Goal: Information Seeking & Learning: Learn about a topic

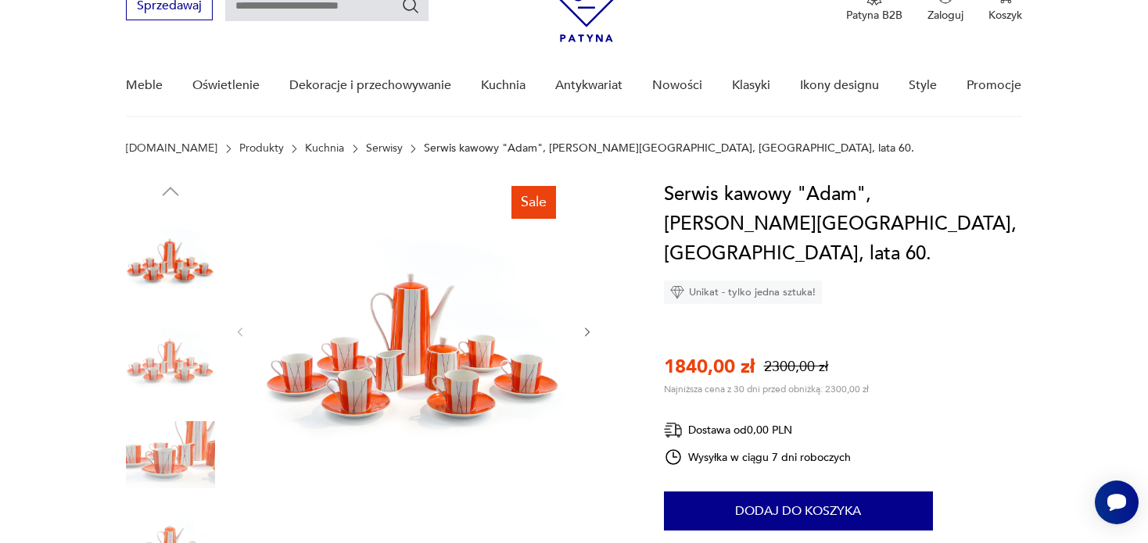
scroll to position [156, 0]
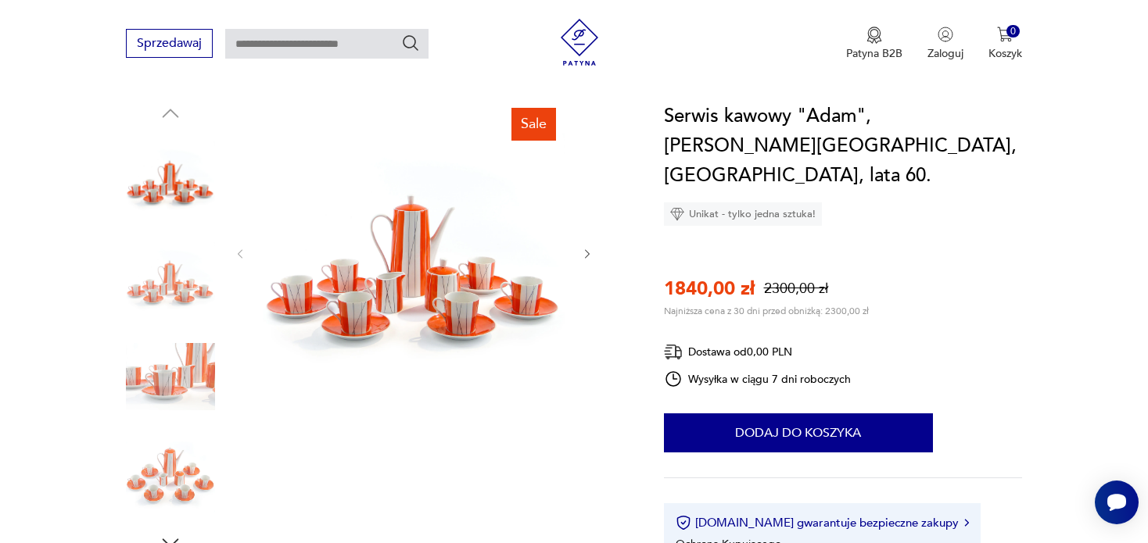
click at [584, 256] on icon "button" at bounding box center [587, 254] width 13 height 13
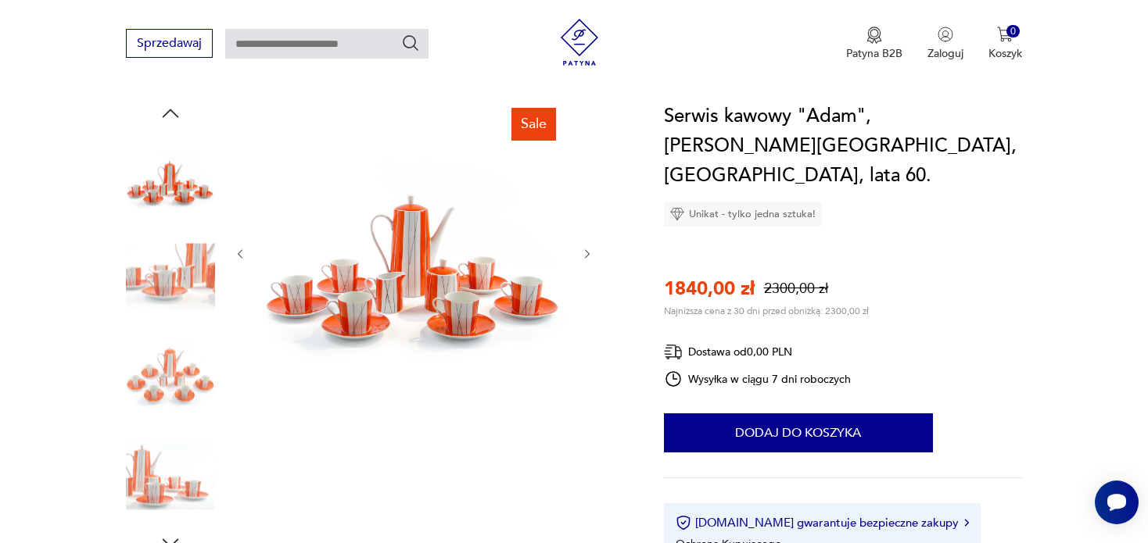
click at [584, 256] on icon "button" at bounding box center [587, 254] width 13 height 13
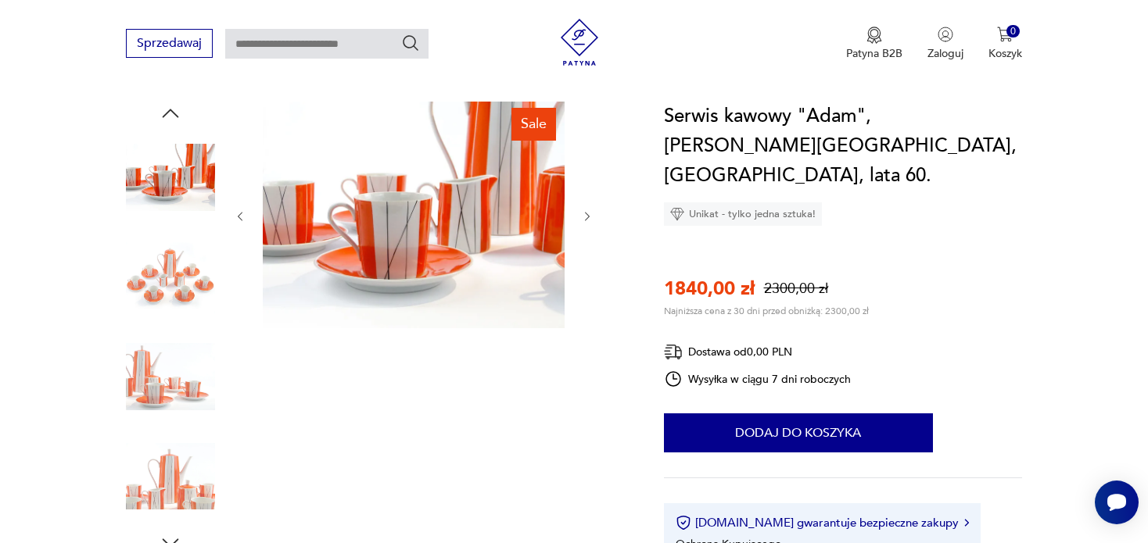
click at [584, 256] on div at bounding box center [414, 217] width 360 height 230
click at [584, 210] on icon "button" at bounding box center [587, 216] width 13 height 13
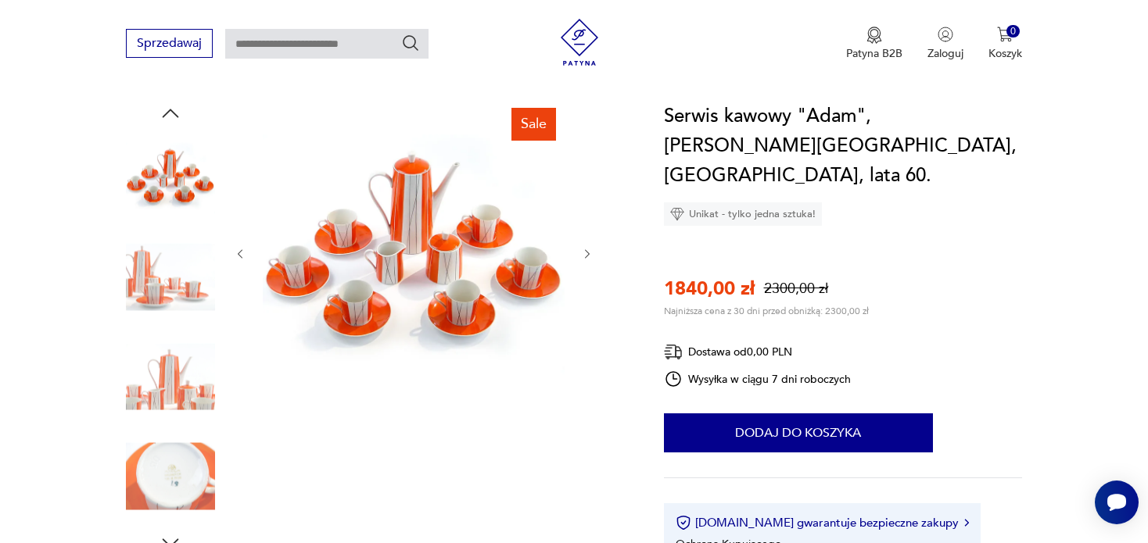
click at [584, 210] on div at bounding box center [414, 254] width 360 height 305
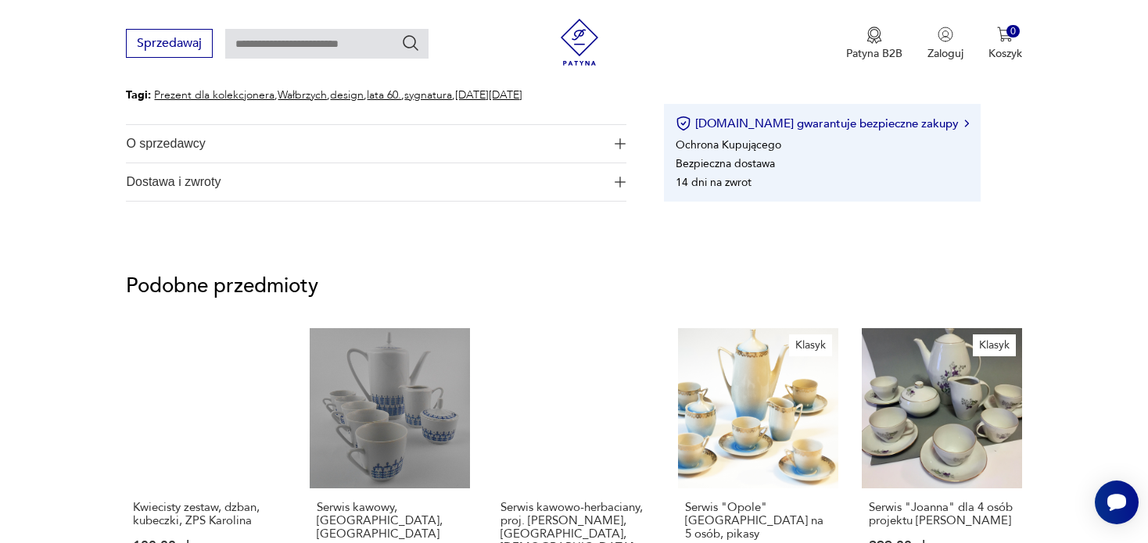
scroll to position [1017, 0]
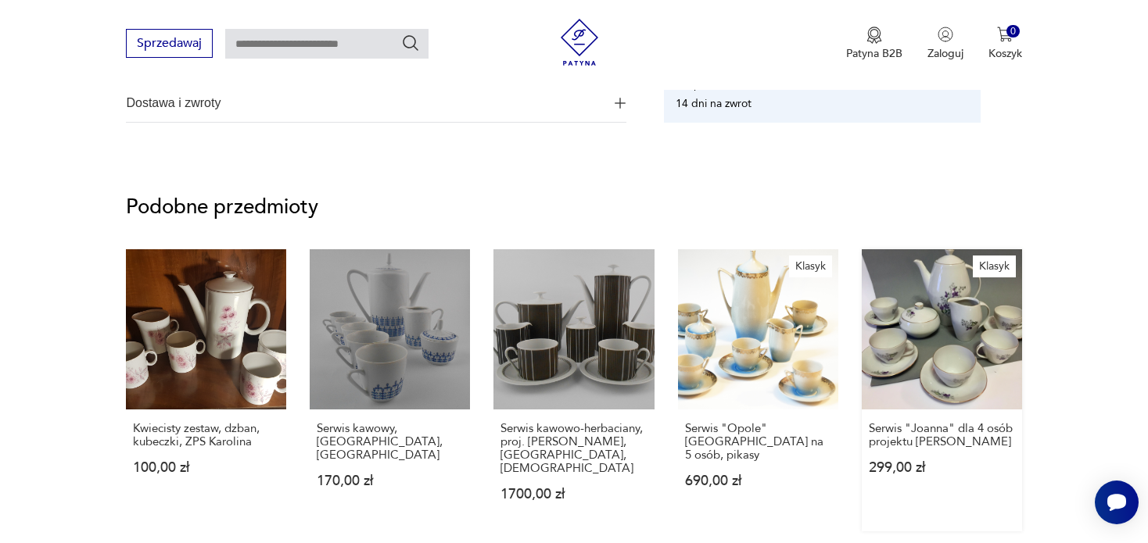
click at [971, 332] on link "Klasyk Serwis "Joanna" dla 4 osób projektu Wincentego Potackiego 299,00 zł" at bounding box center [942, 390] width 160 height 282
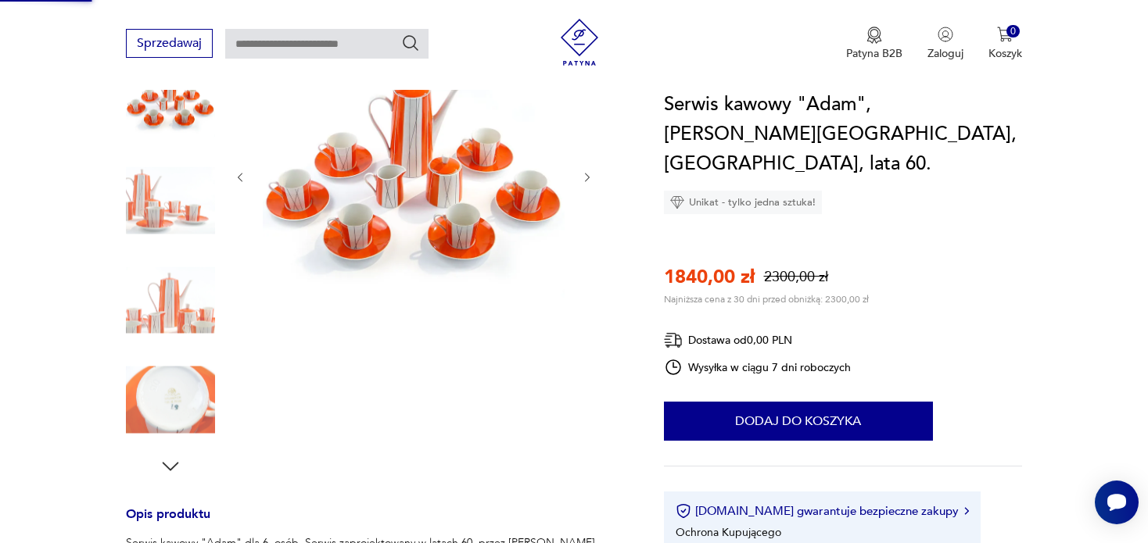
scroll to position [69, 0]
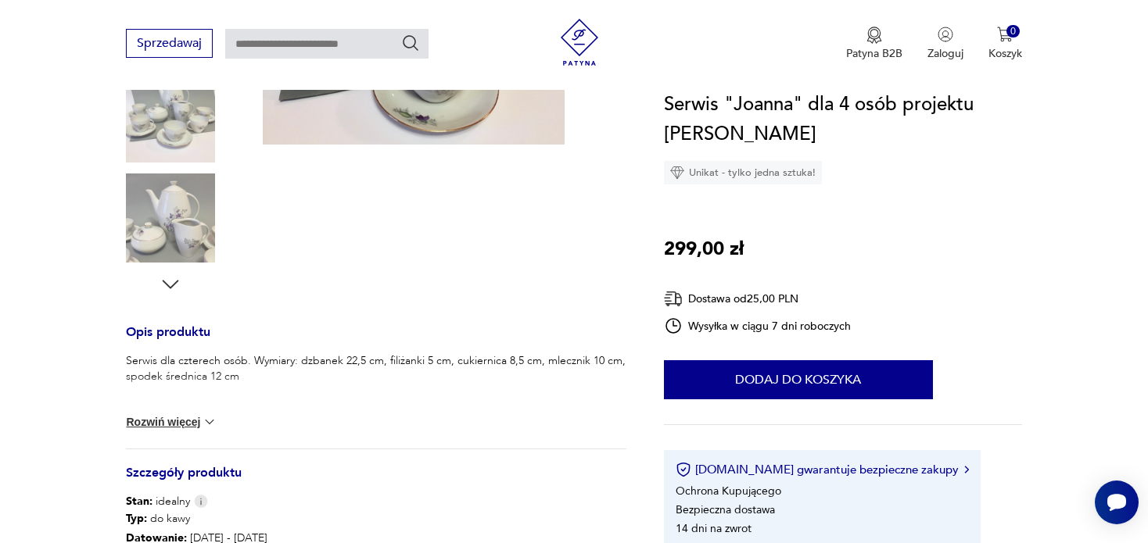
scroll to position [469, 0]
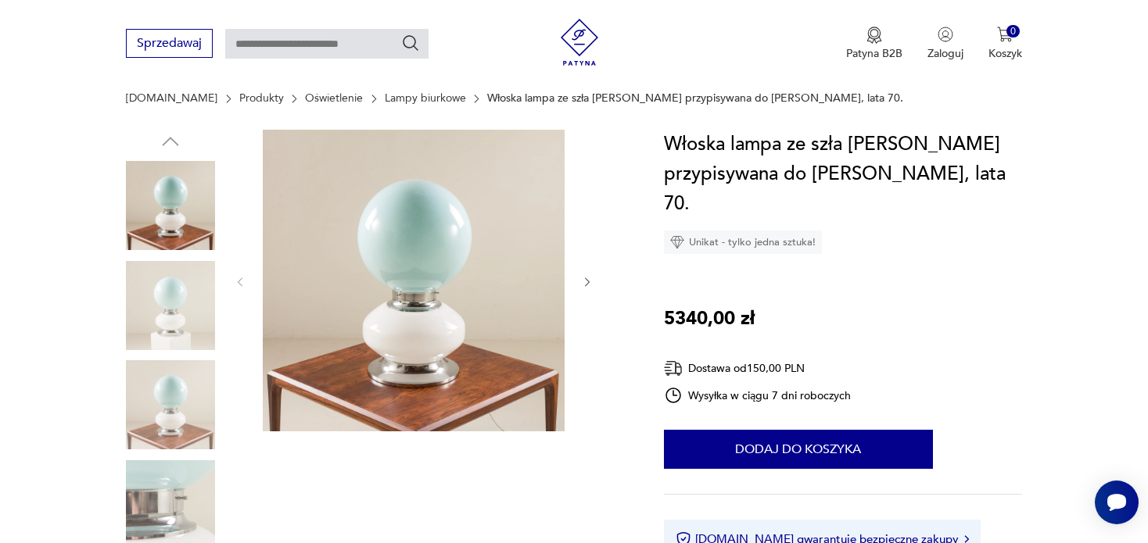
scroll to position [156, 0]
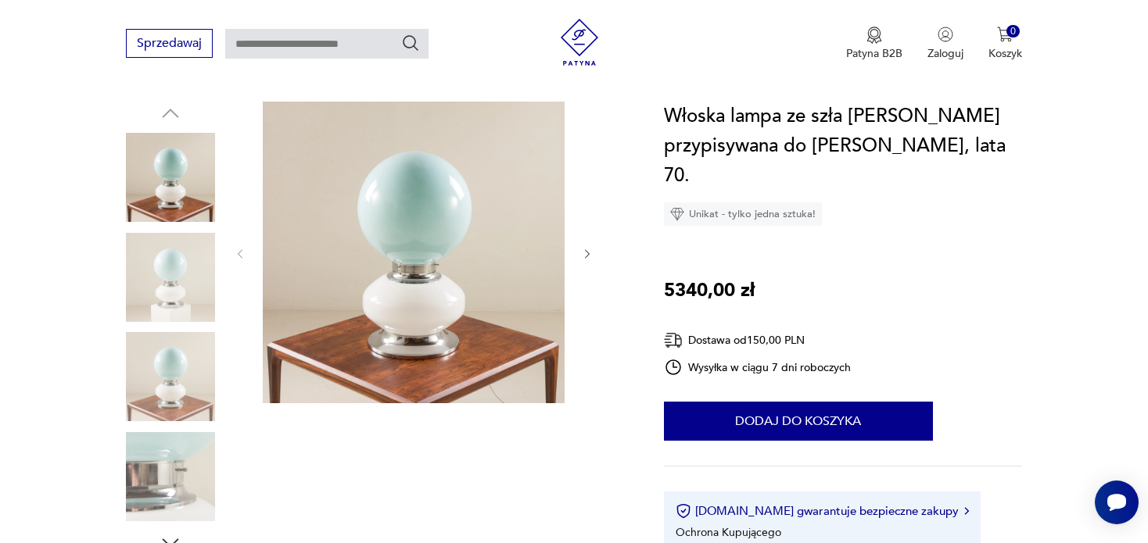
click at [584, 244] on div at bounding box center [414, 254] width 360 height 305
click at [587, 252] on icon "button" at bounding box center [587, 254] width 13 height 13
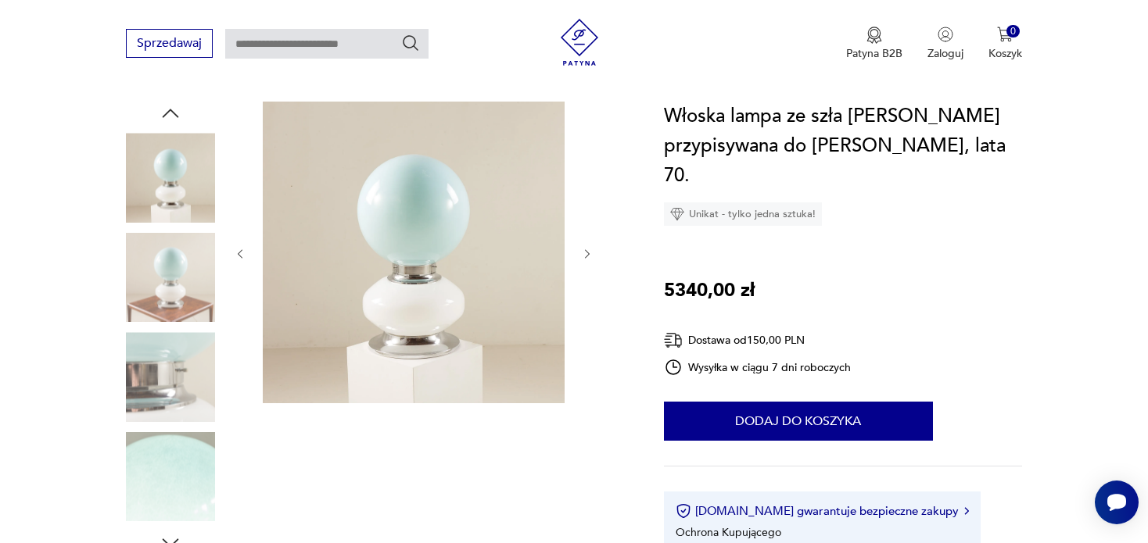
click at [587, 252] on icon "button" at bounding box center [587, 253] width 5 height 9
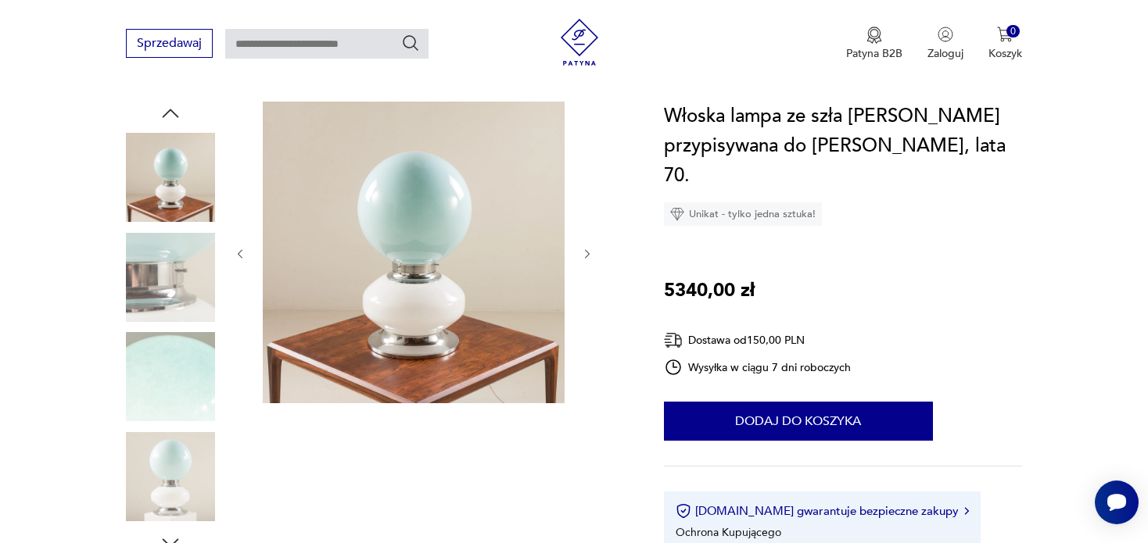
click at [587, 252] on icon "button" at bounding box center [587, 253] width 5 height 9
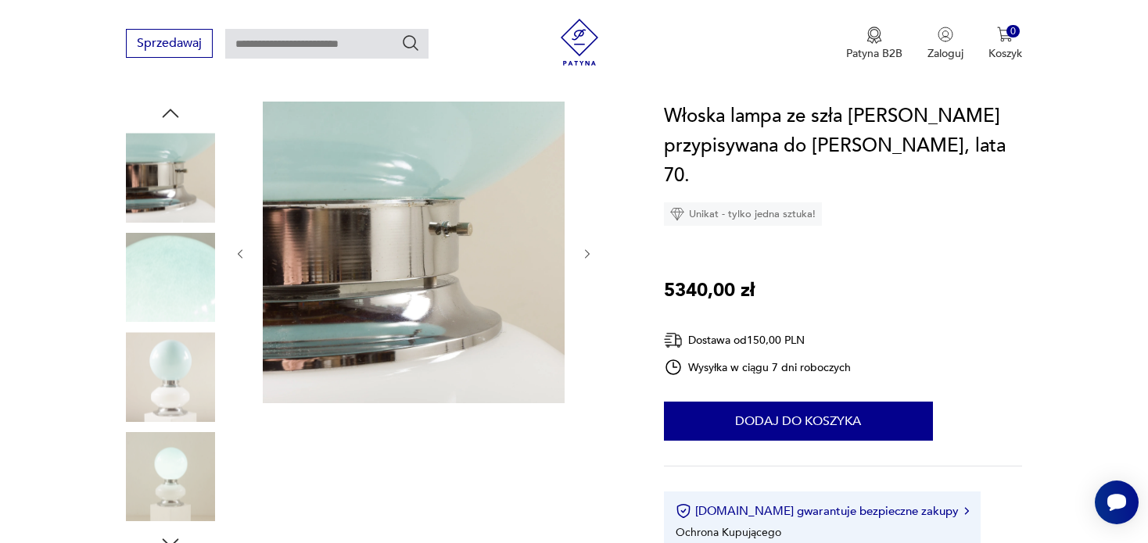
click at [587, 252] on icon "button" at bounding box center [587, 253] width 5 height 9
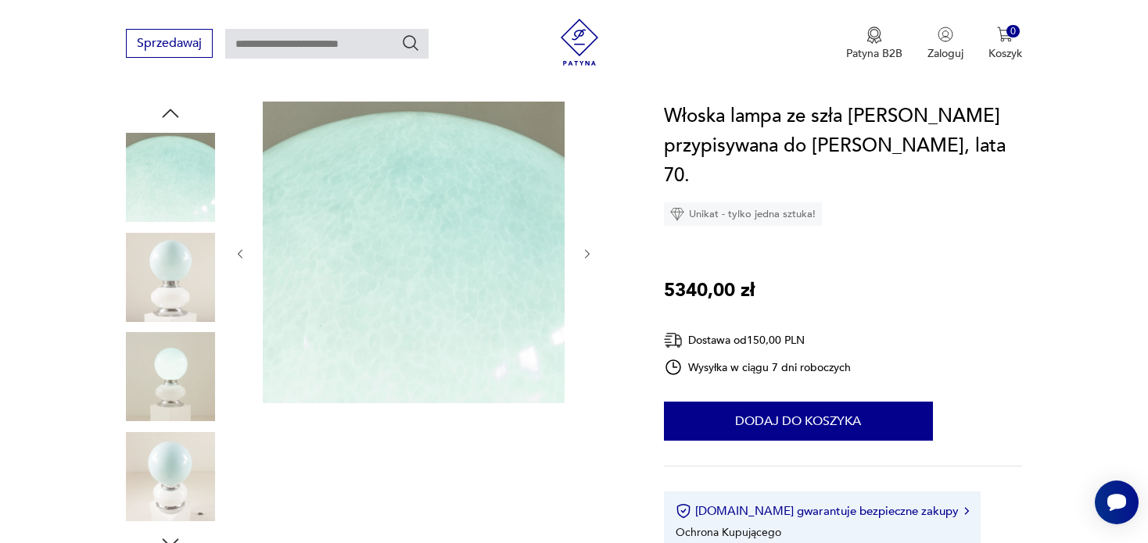
click at [587, 252] on icon "button" at bounding box center [587, 253] width 5 height 9
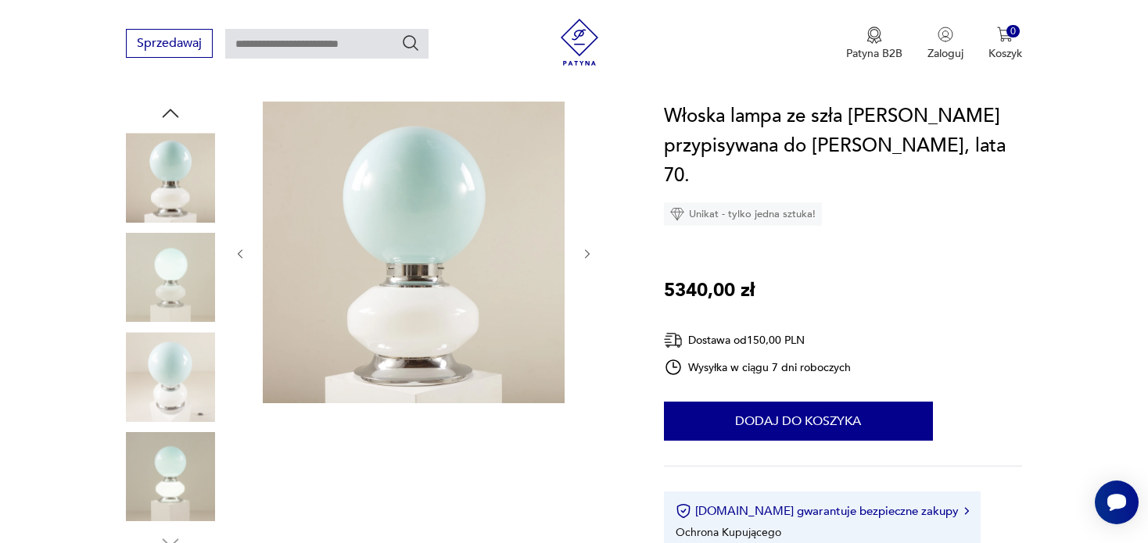
click at [587, 252] on icon "button" at bounding box center [587, 253] width 5 height 9
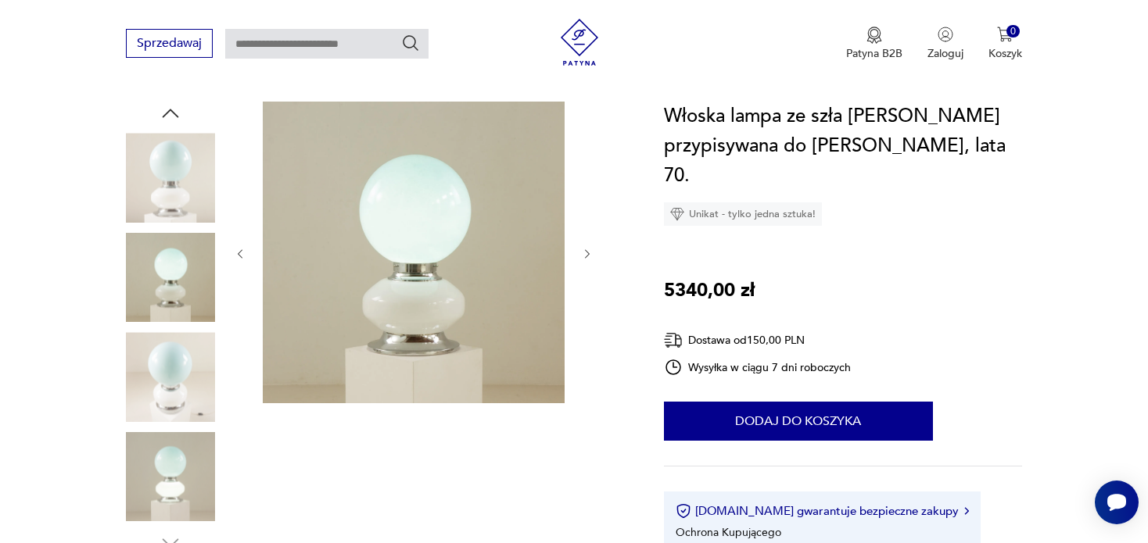
click at [587, 252] on icon "button" at bounding box center [587, 253] width 5 height 9
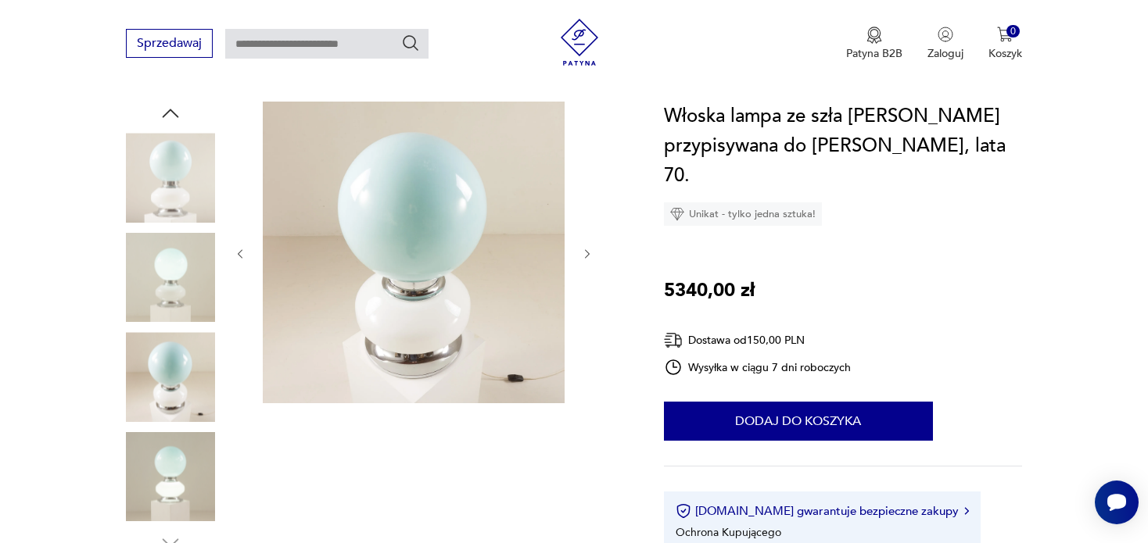
click at [587, 252] on icon "button" at bounding box center [587, 253] width 5 height 9
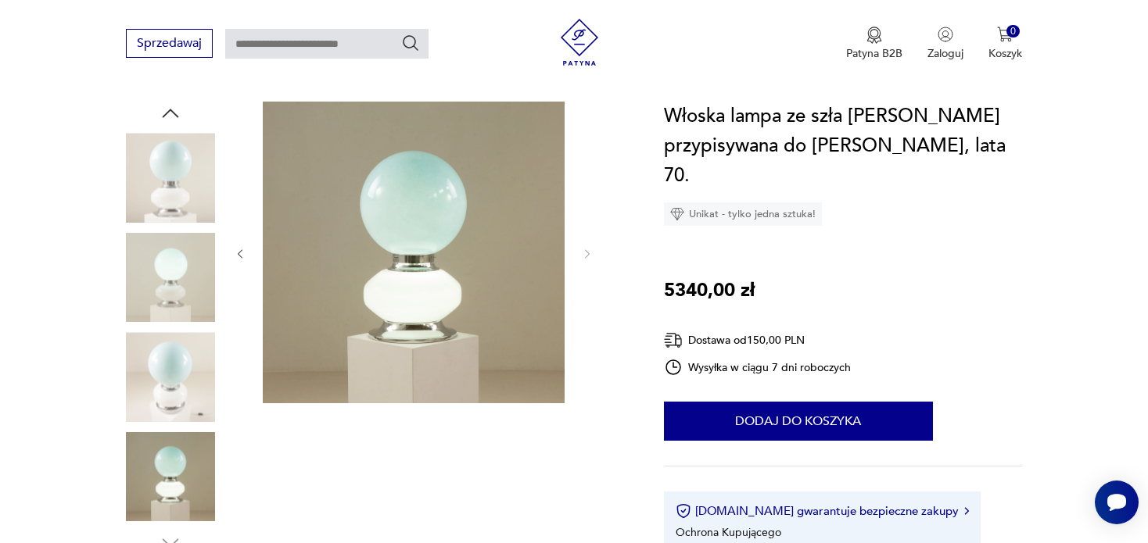
click at [165, 263] on img at bounding box center [170, 277] width 89 height 89
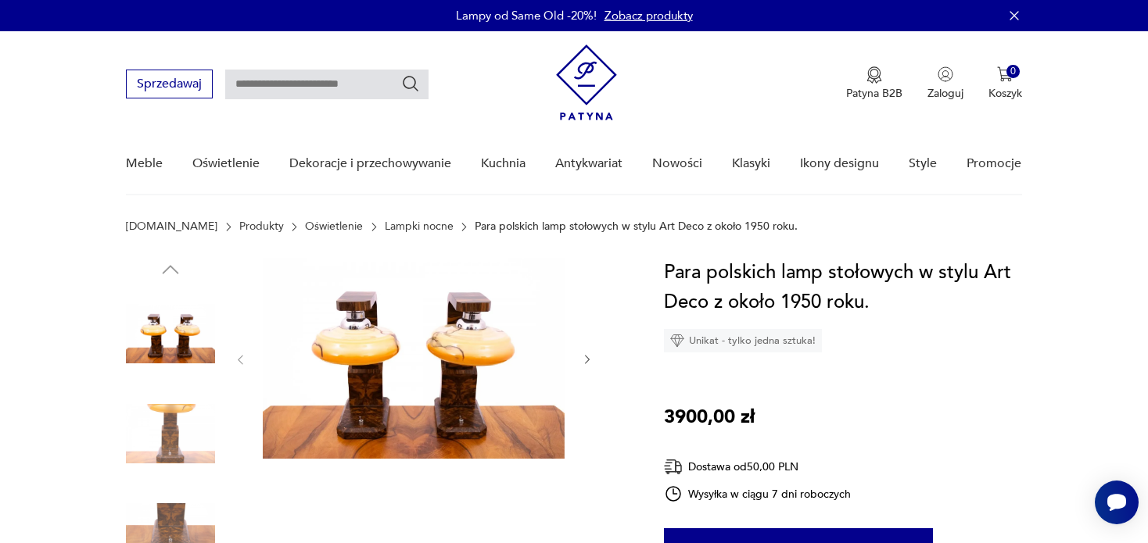
click at [579, 358] on div at bounding box center [414, 360] width 360 height 204
click at [586, 357] on icon "button" at bounding box center [587, 359] width 13 height 13
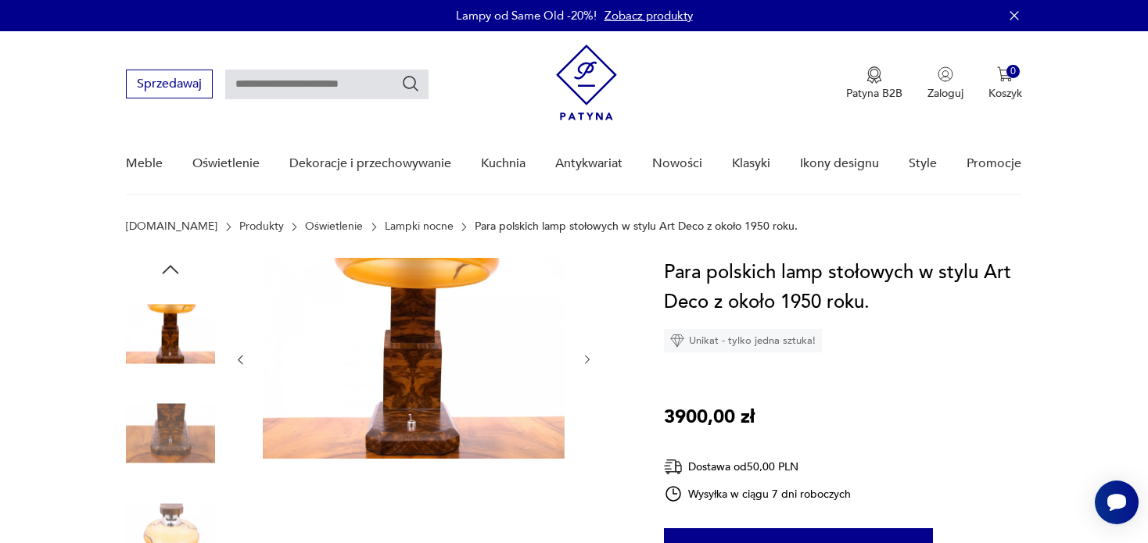
click at [586, 357] on icon "button" at bounding box center [587, 359] width 13 height 13
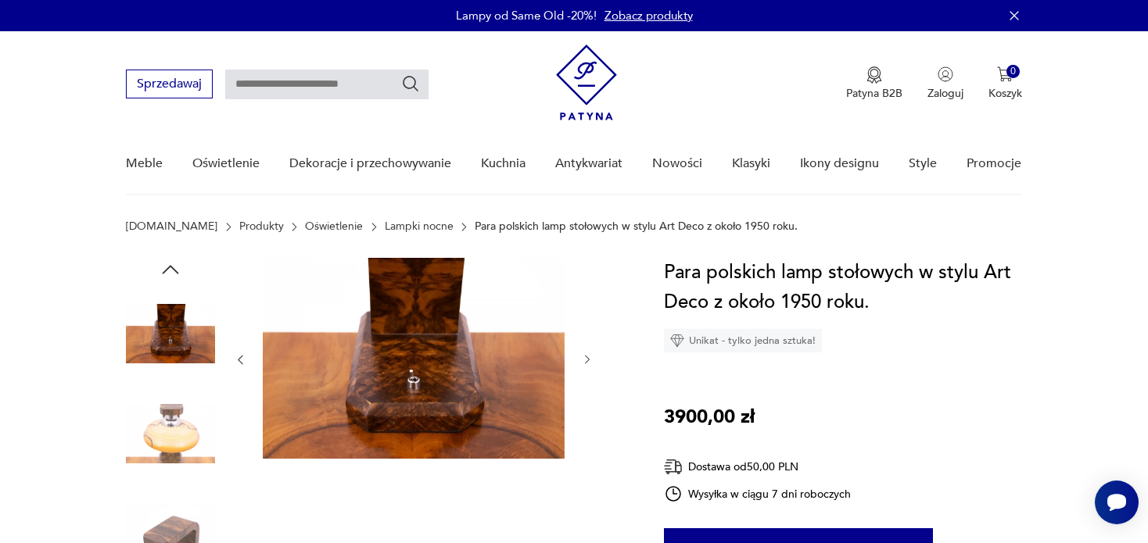
click at [586, 357] on icon "button" at bounding box center [587, 360] width 5 height 9
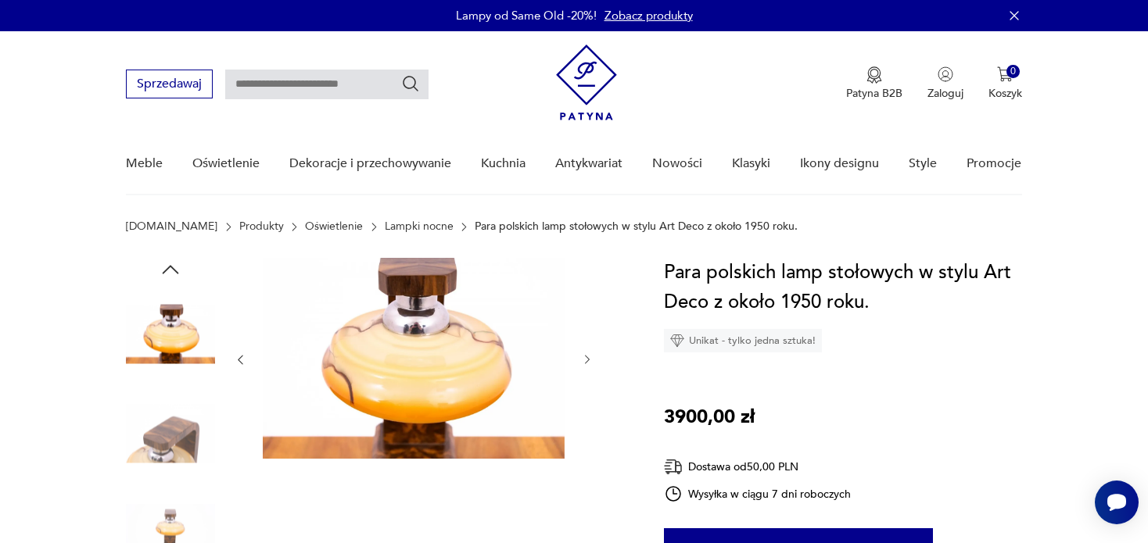
click at [586, 357] on icon "button" at bounding box center [587, 360] width 5 height 9
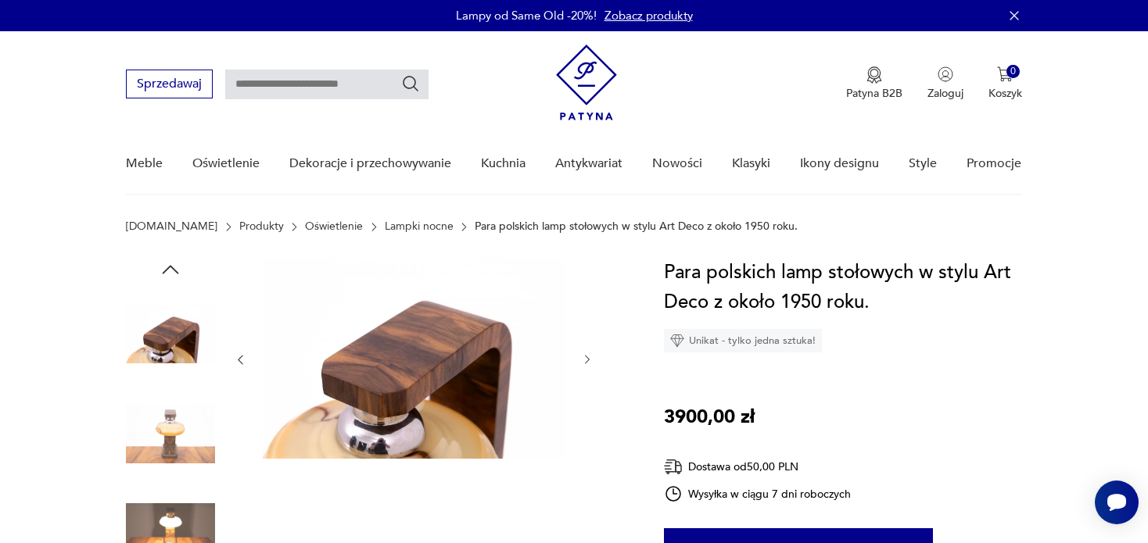
click at [586, 357] on icon "button" at bounding box center [587, 360] width 5 height 9
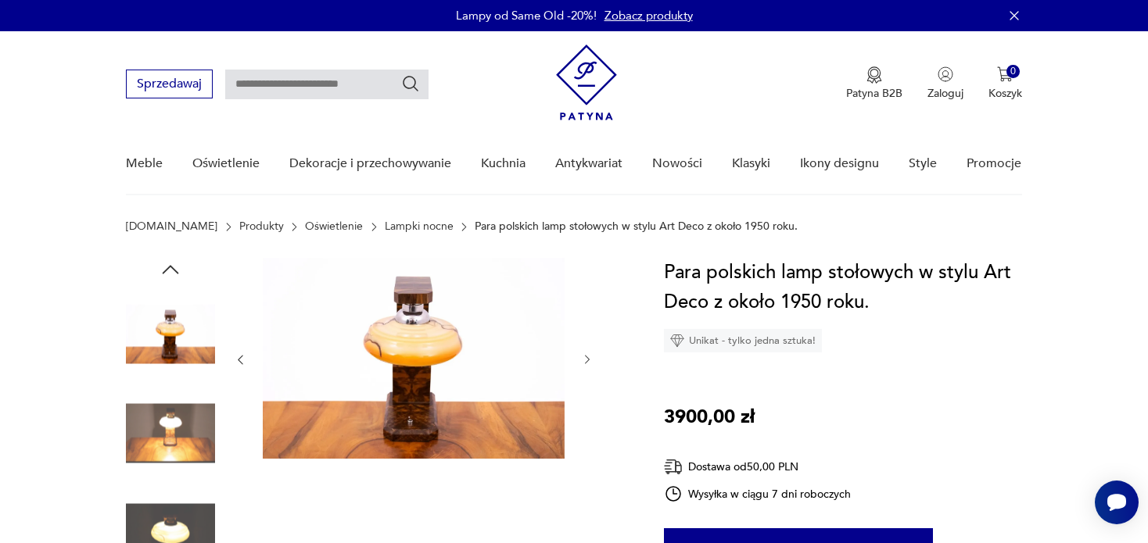
click at [586, 357] on icon "button" at bounding box center [587, 360] width 5 height 9
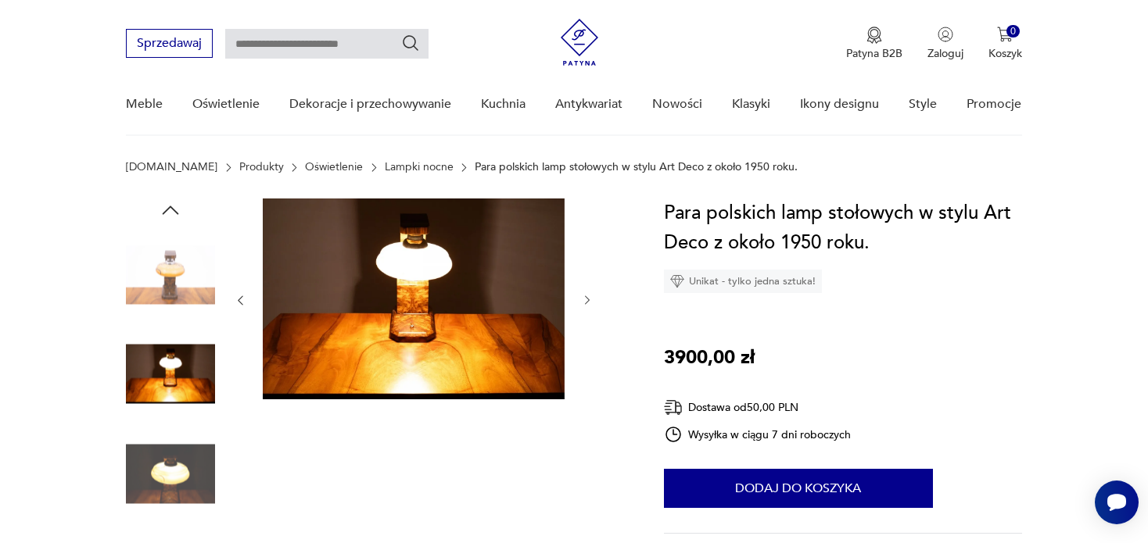
scroll to position [235, 0]
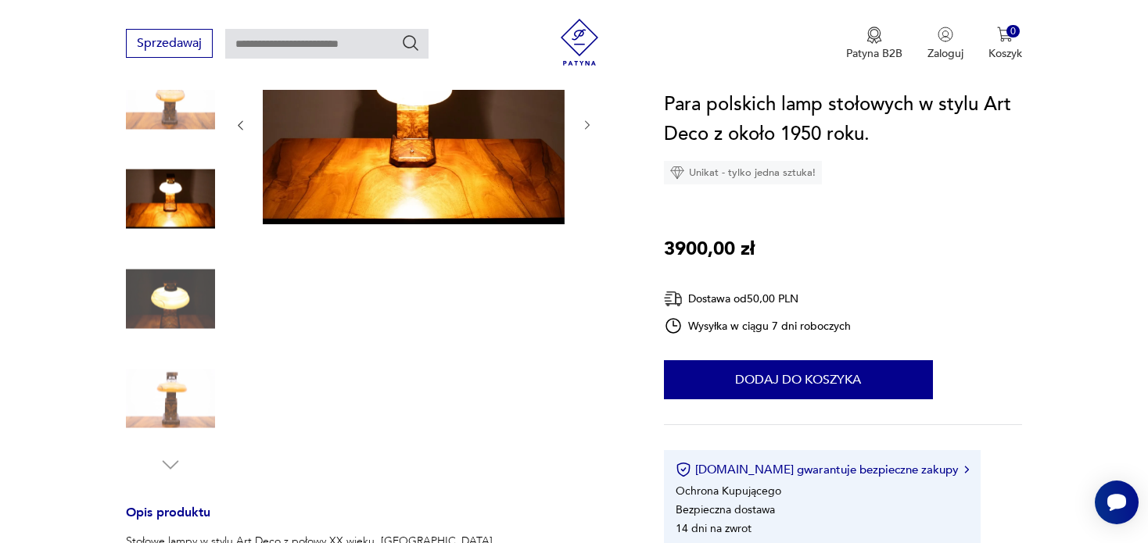
click at [168, 303] on img at bounding box center [170, 298] width 89 height 89
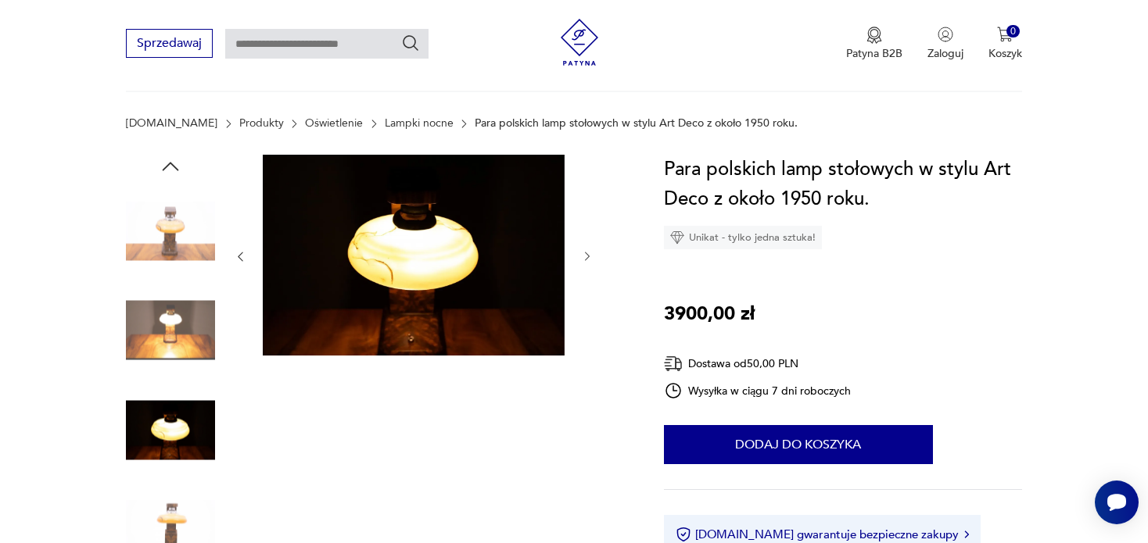
scroll to position [0, 0]
